Goal: Task Accomplishment & Management: Manage account settings

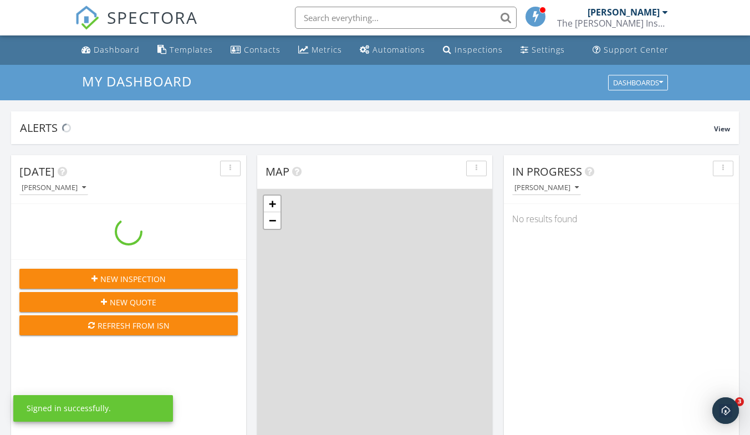
scroll to position [1026, 767]
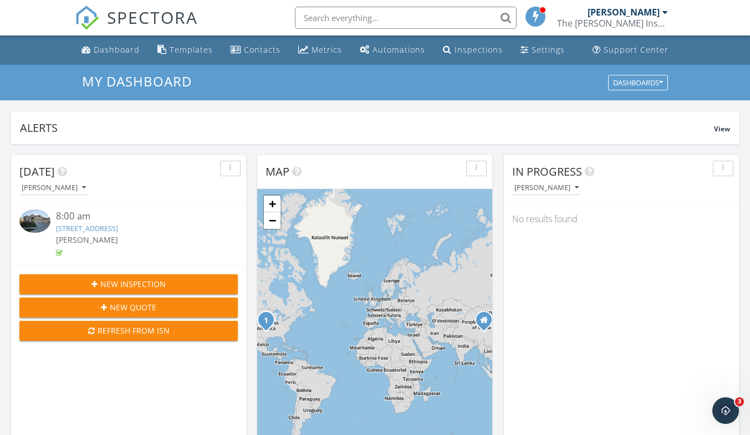
click at [118, 227] on link "[STREET_ADDRESS]" at bounding box center [87, 228] width 62 height 10
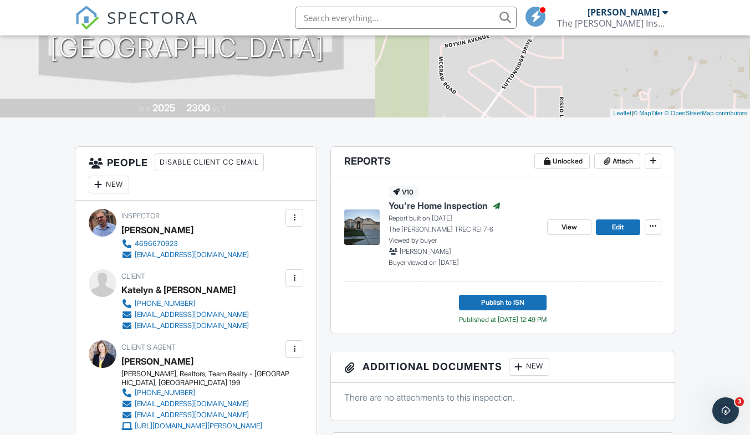
scroll to position [180, 0]
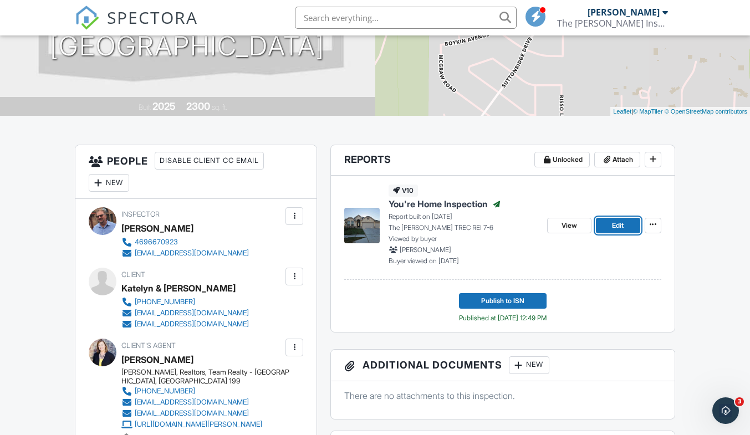
click at [629, 223] on link "Edit" at bounding box center [618, 226] width 44 height 16
